Goal: Navigation & Orientation: Find specific page/section

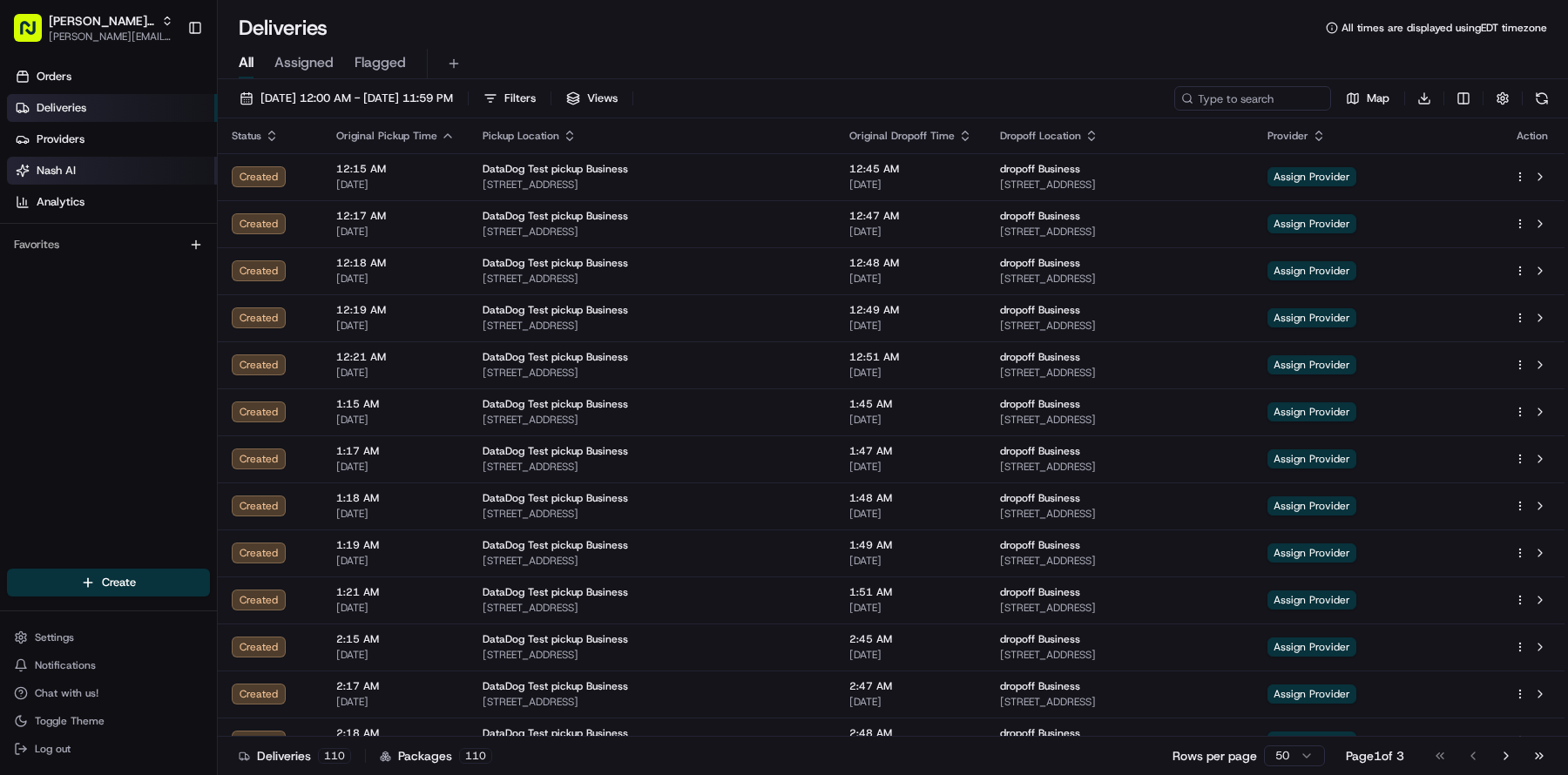
click at [33, 173] on link "Nash AI" at bounding box center [112, 171] width 210 height 28
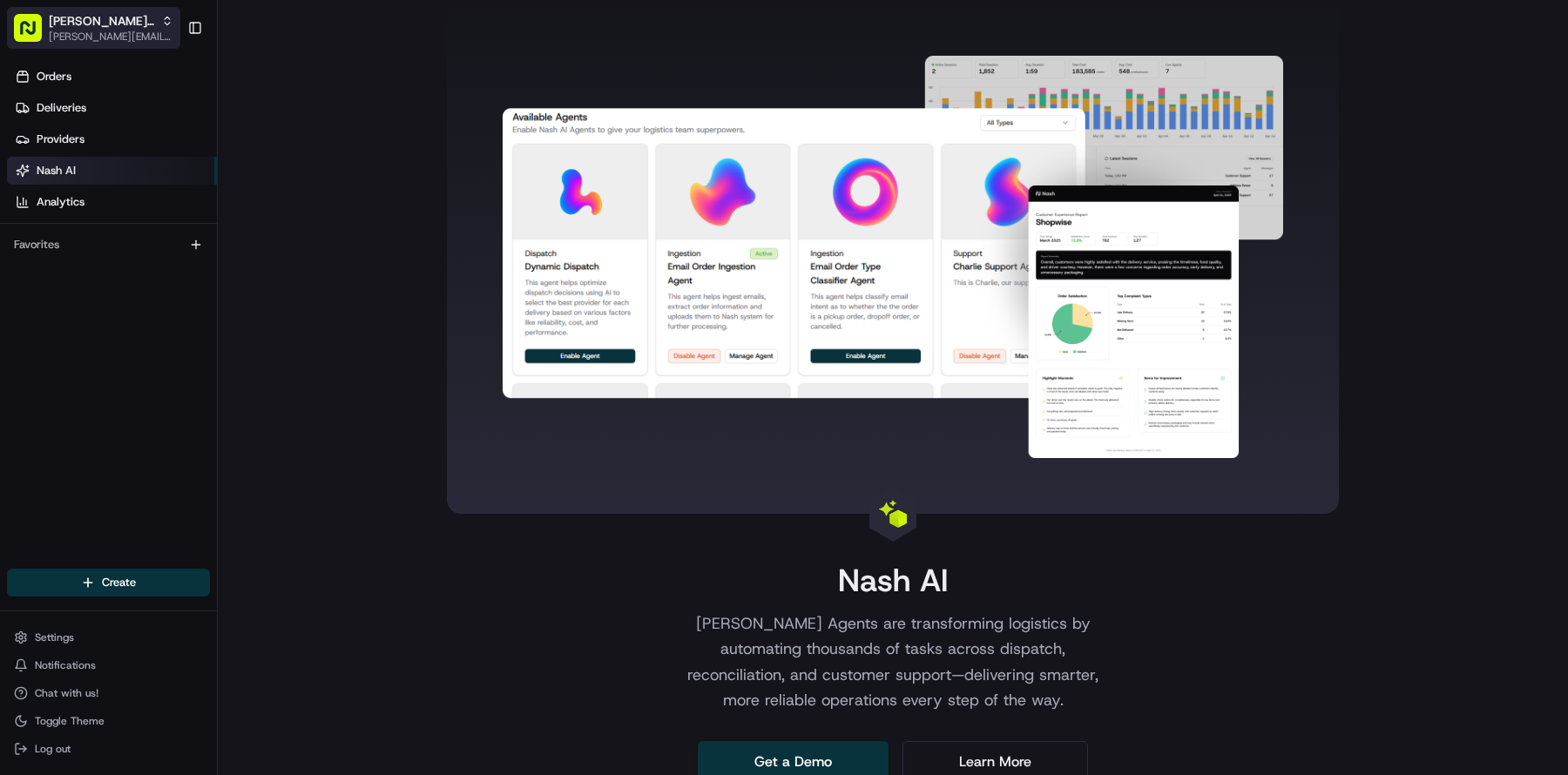
click at [161, 19] on icon "button" at bounding box center [168, 21] width 12 height 12
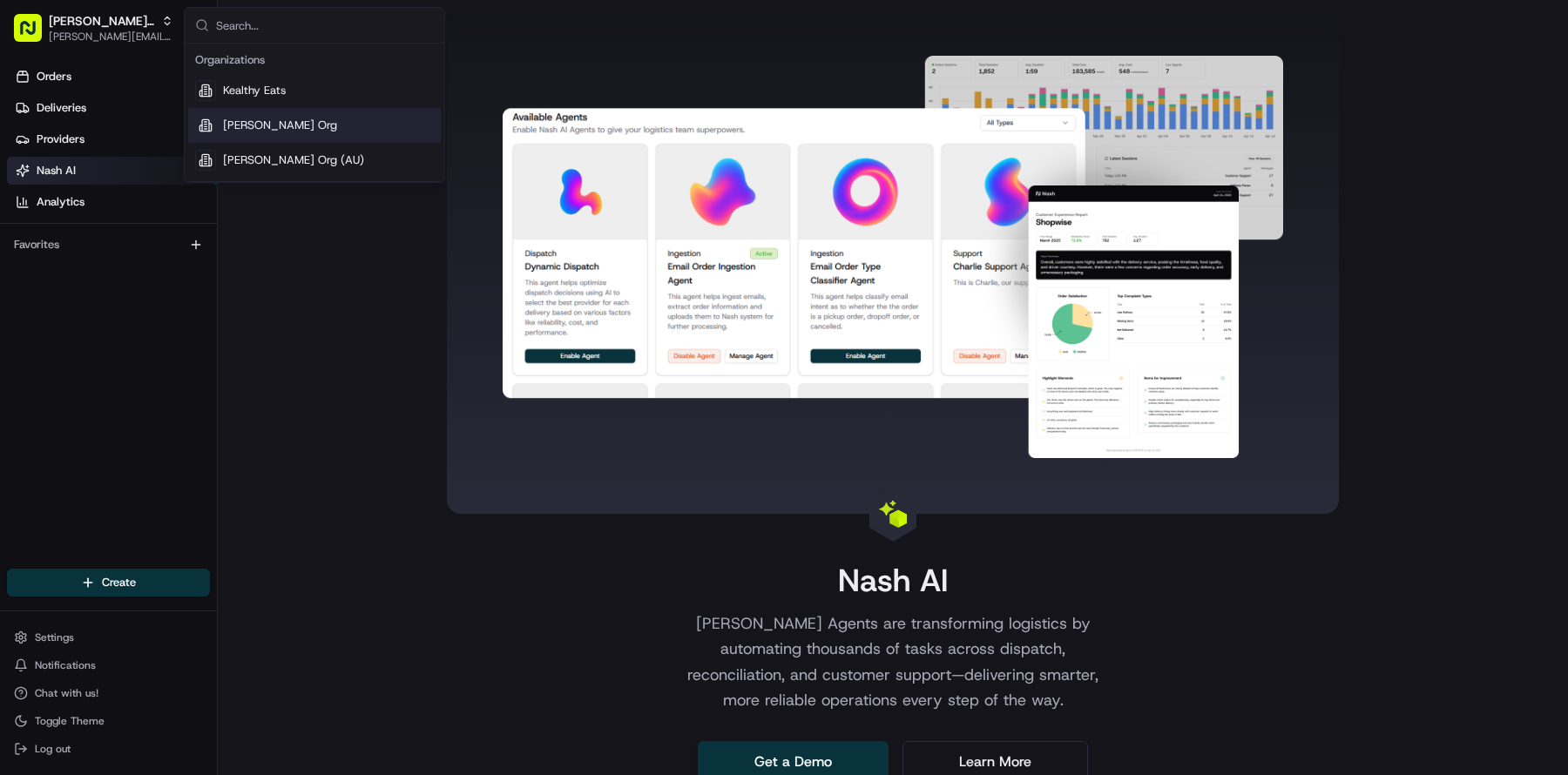
click at [312, 135] on div "[PERSON_NAME] Org" at bounding box center [314, 125] width 252 height 35
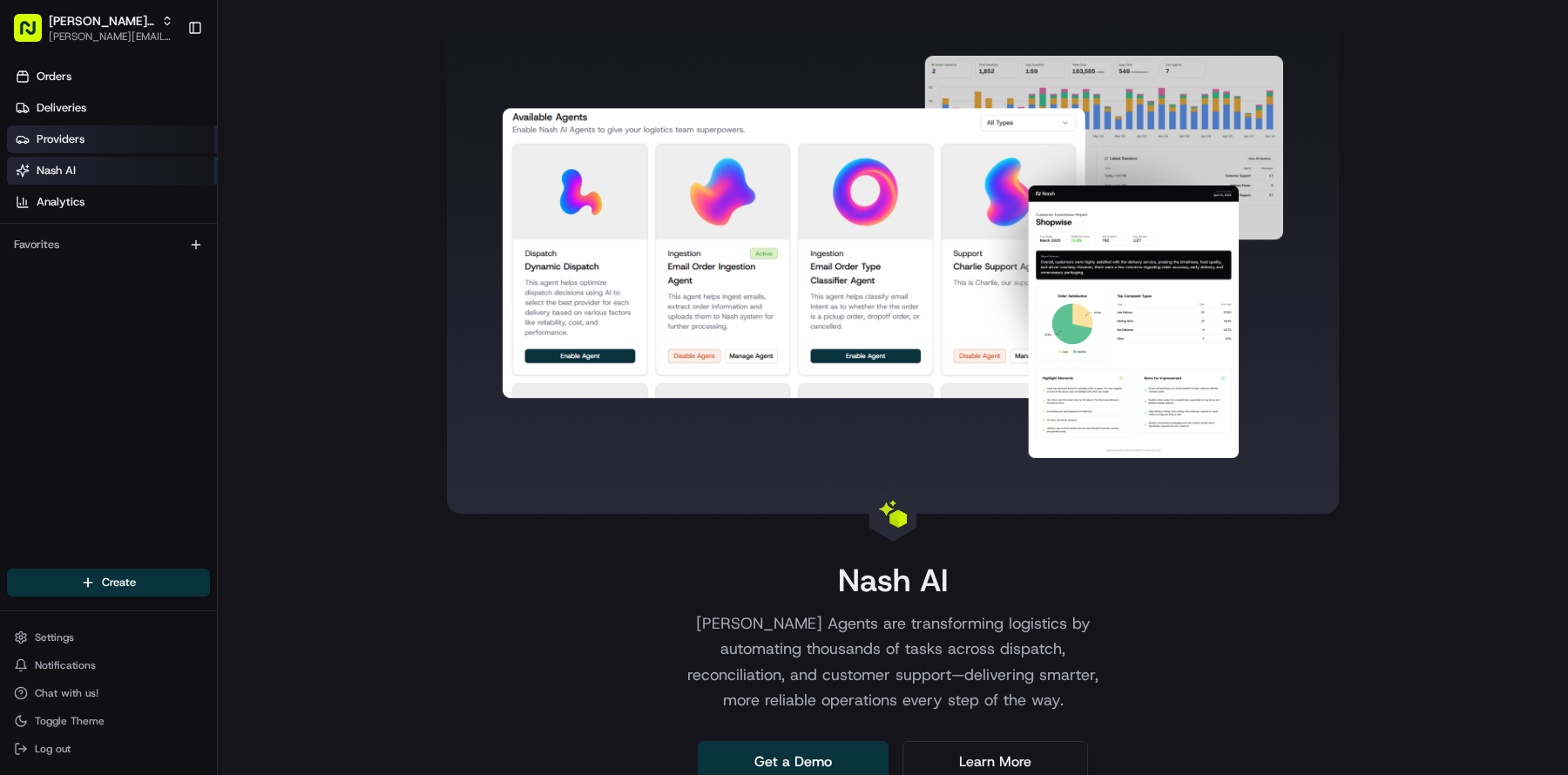
click at [78, 130] on link "Providers" at bounding box center [112, 139] width 210 height 28
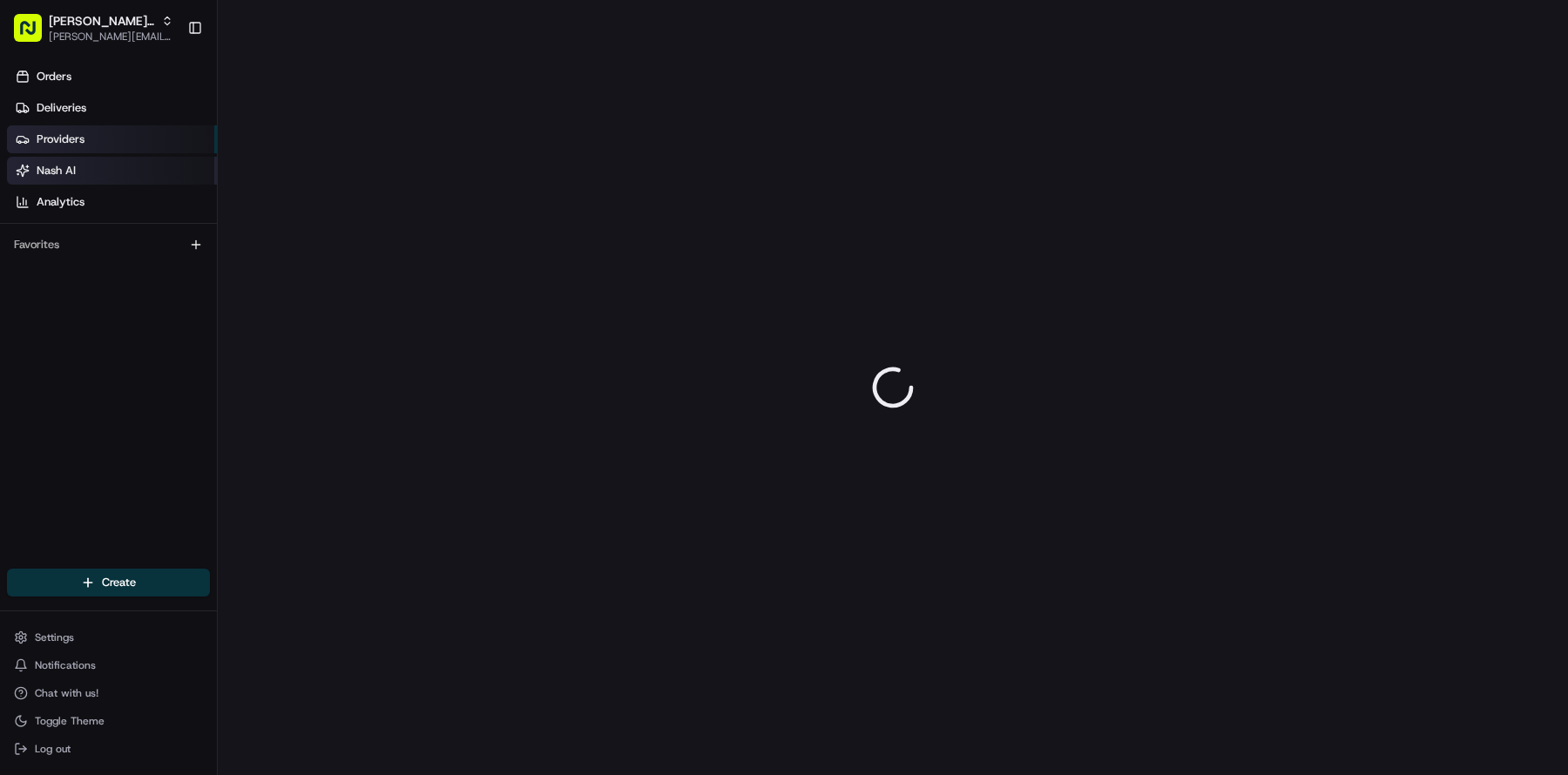
click at [59, 170] on span "Nash AI" at bounding box center [56, 171] width 39 height 16
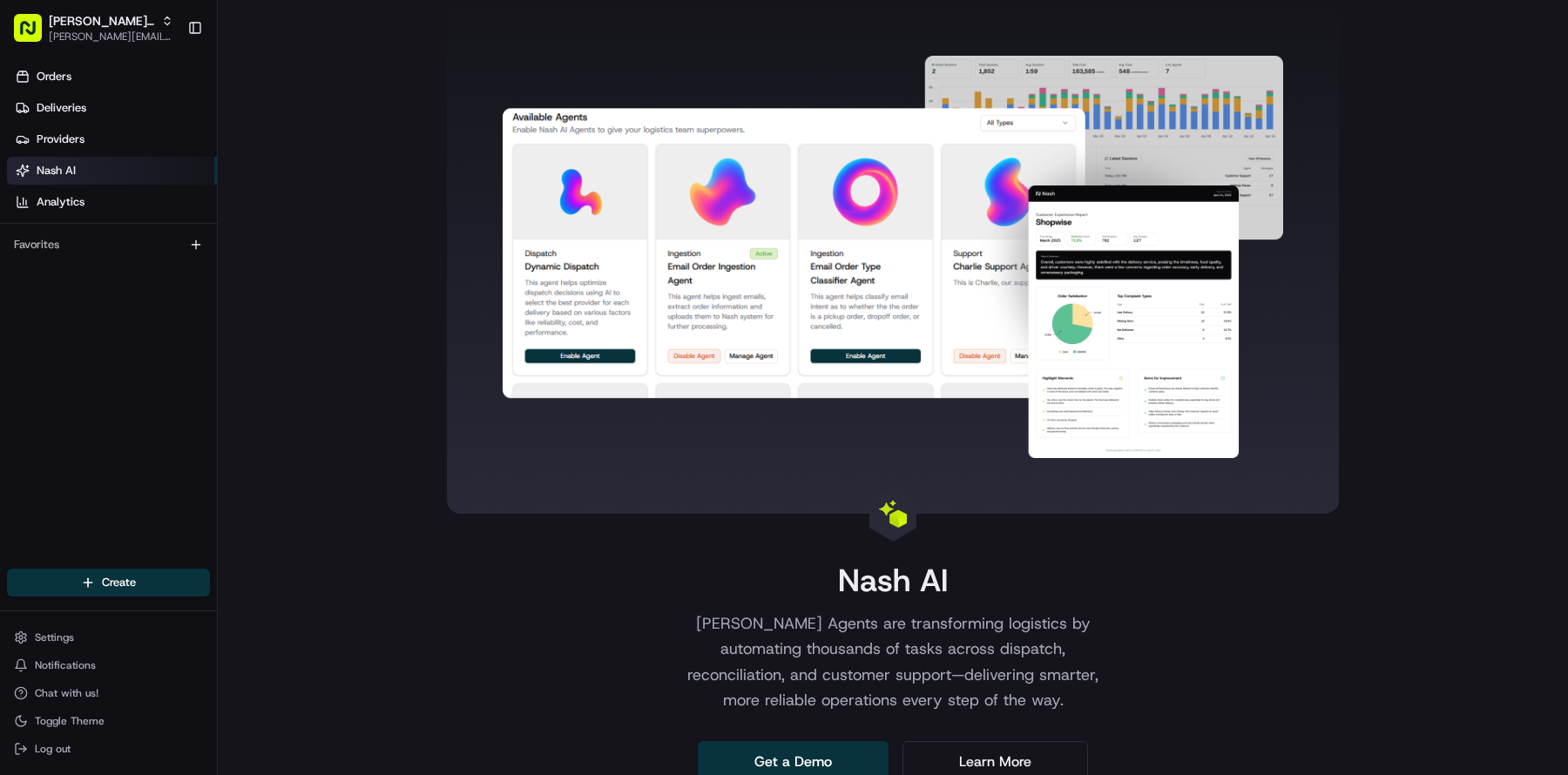
click at [59, 170] on span "Nash AI" at bounding box center [56, 171] width 39 height 16
